Goal: Use online tool/utility: Utilize a website feature to perform a specific function

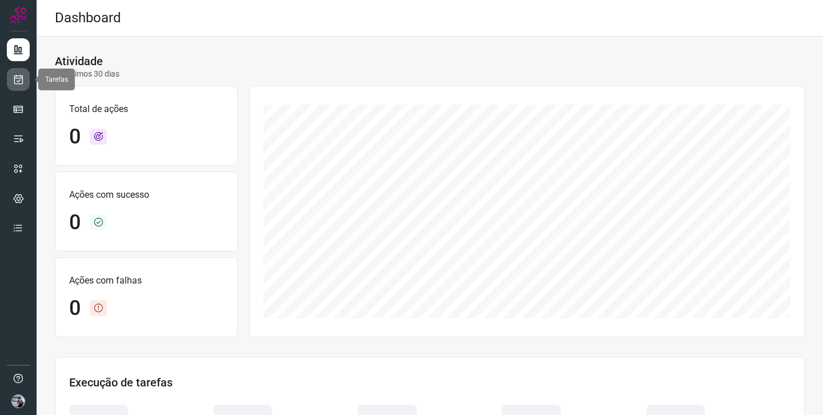
click at [17, 81] on icon at bounding box center [19, 79] width 12 height 11
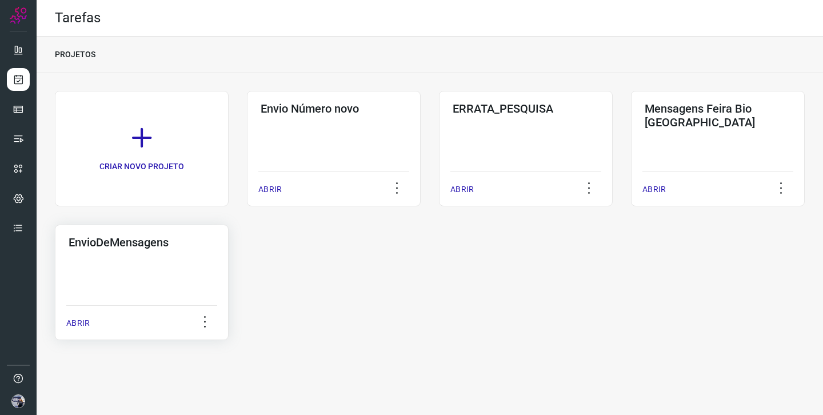
click at [179, 233] on div "EnvioDeMensagens" at bounding box center [141, 240] width 151 height 18
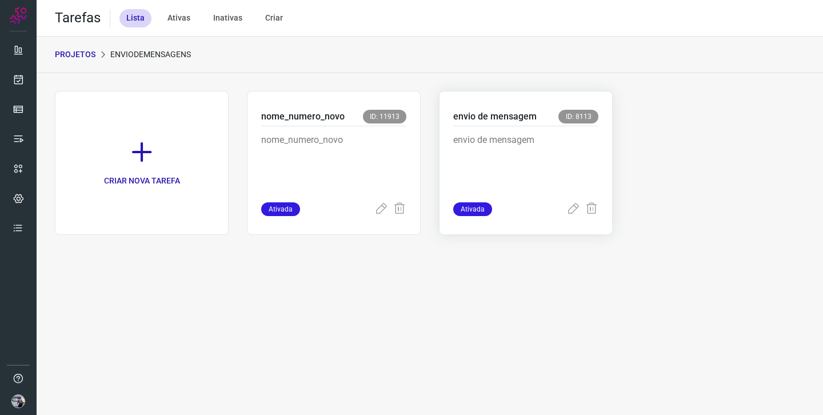
click at [448, 130] on div "envio de mensagem ID: 8113 envio de mensagem Ativada" at bounding box center [526, 163] width 174 height 144
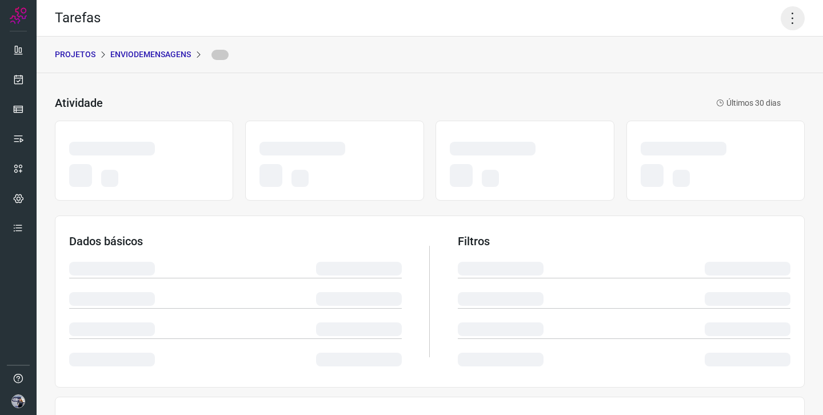
click at [802, 19] on icon at bounding box center [792, 18] width 24 height 24
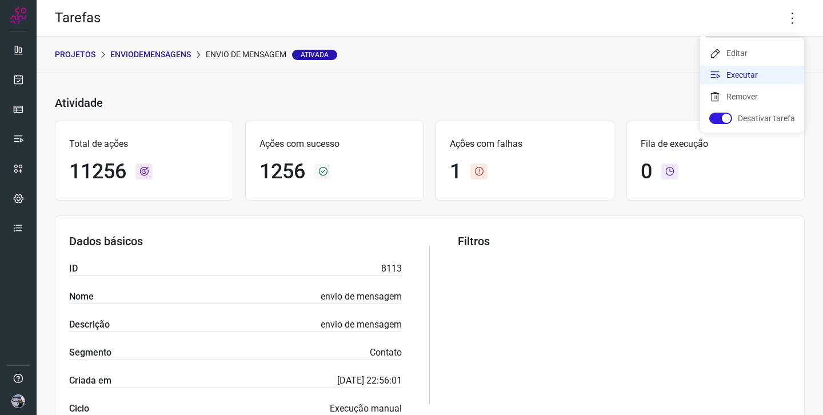
click at [762, 72] on li "Executar" at bounding box center [752, 75] width 104 height 18
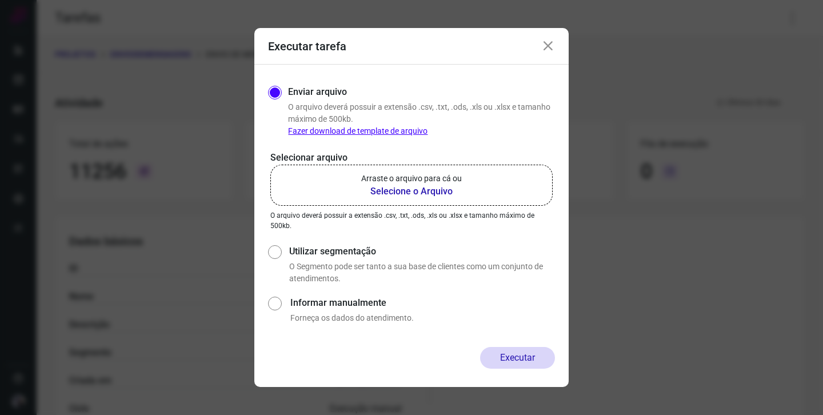
click at [416, 177] on p "Arraste o arquivo para cá ou" at bounding box center [411, 179] width 101 height 12
click at [0, 0] on input "Arraste o arquivo para cá ou Selecione o Arquivo" at bounding box center [0, 0] width 0 height 0
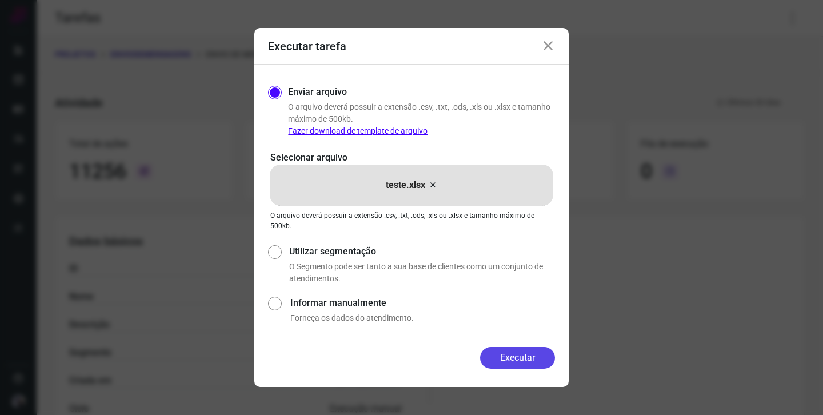
click at [508, 348] on button "Executar" at bounding box center [517, 358] width 75 height 22
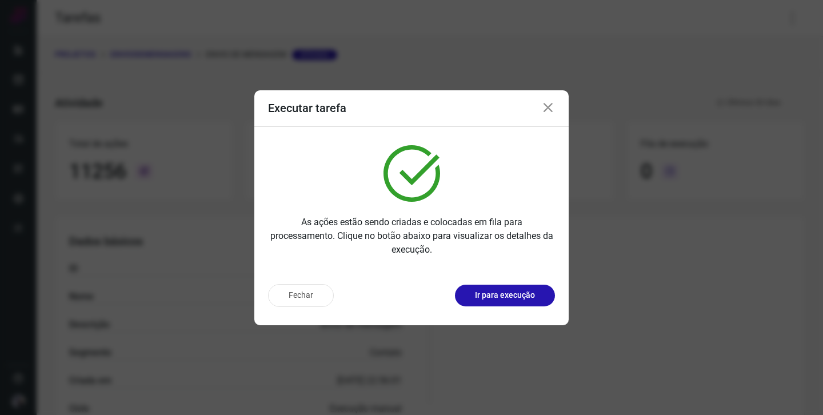
click at [551, 107] on icon at bounding box center [548, 108] width 14 height 14
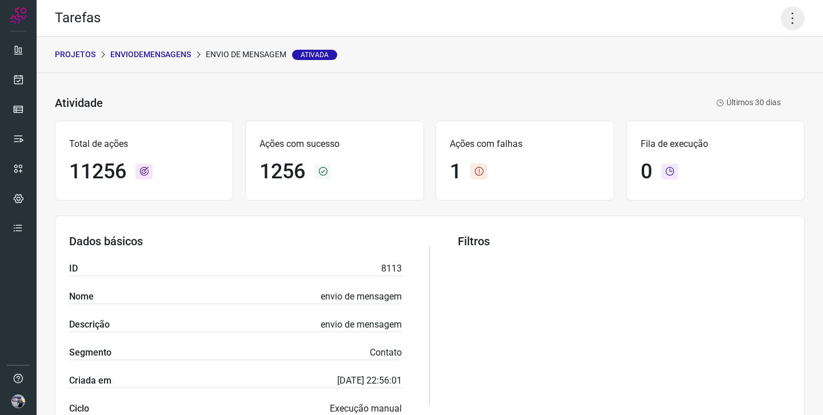
drag, startPoint x: 795, startPoint y: 23, endPoint x: 790, endPoint y: 32, distance: 10.0
click at [795, 23] on icon at bounding box center [792, 18] width 24 height 24
click at [750, 75] on li "Executar" at bounding box center [752, 75] width 104 height 18
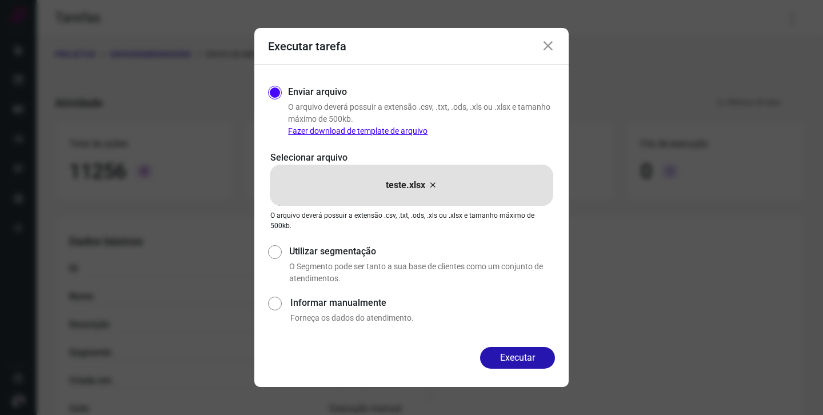
click at [431, 185] on icon at bounding box center [432, 185] width 9 height 14
click at [0, 0] on input "teste.xlsx" at bounding box center [0, 0] width 0 height 0
click at [504, 360] on button "Executar" at bounding box center [517, 358] width 75 height 22
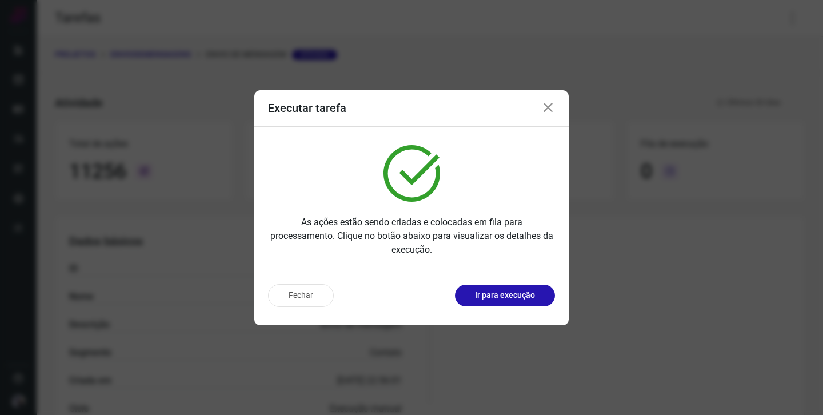
click at [550, 110] on icon at bounding box center [548, 108] width 14 height 14
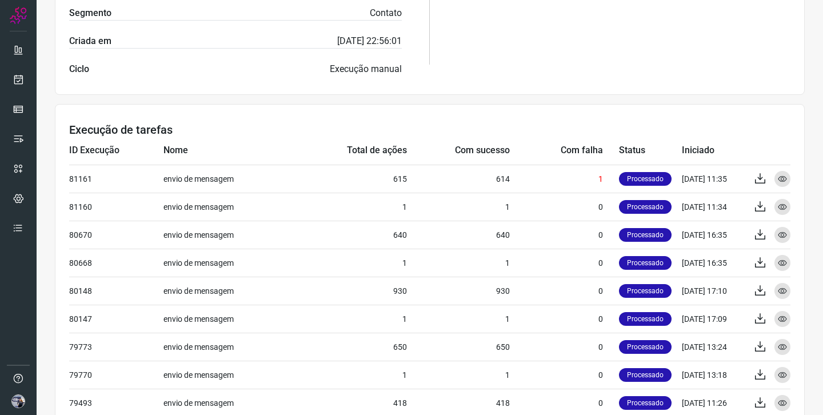
scroll to position [427, 0]
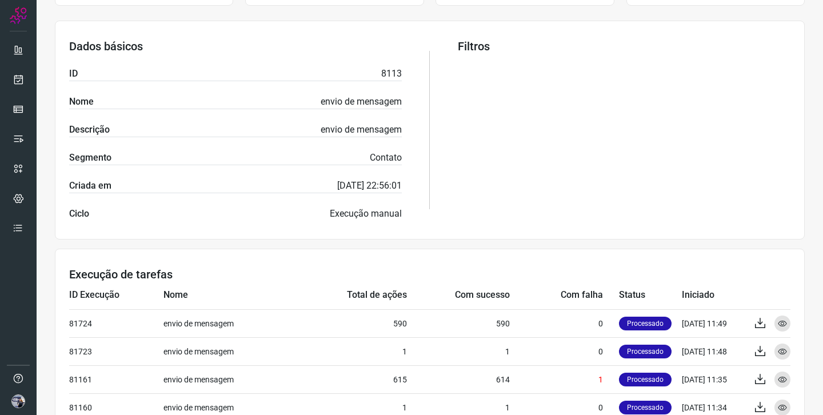
scroll to position [294, 0]
